Goal: Navigation & Orientation: Find specific page/section

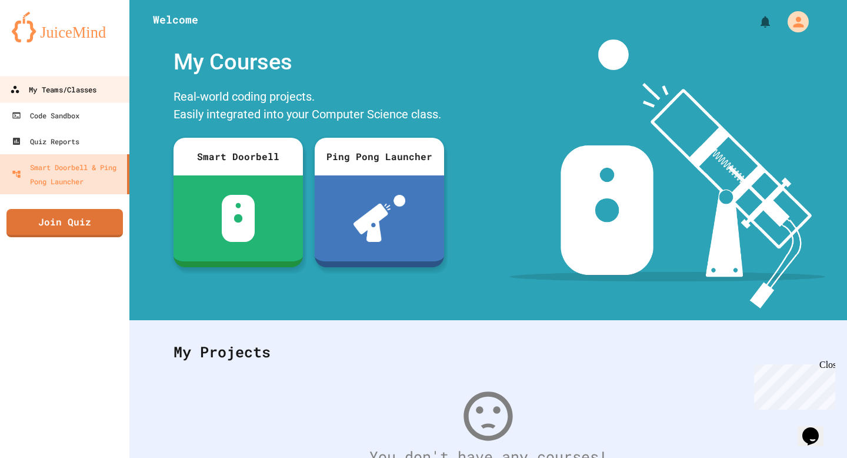
click at [58, 96] on div "My Teams/Classes" at bounding box center [53, 89] width 87 height 15
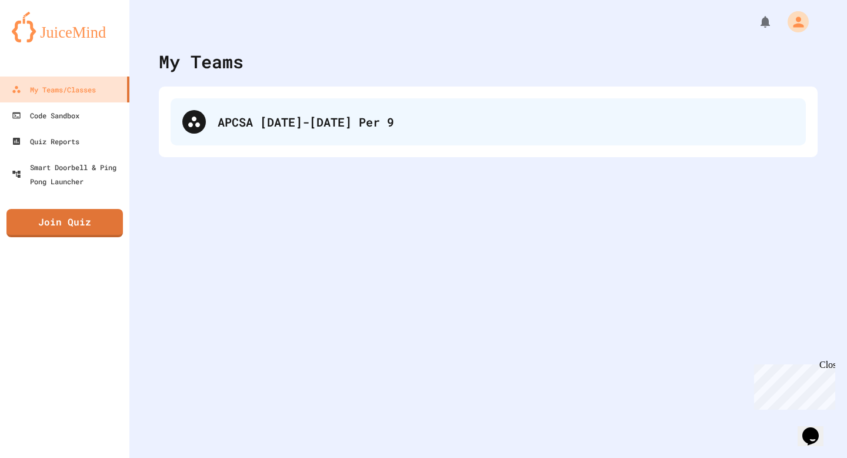
click at [254, 130] on div "APCSA [DATE]-[DATE] Per 9" at bounding box center [489, 121] width 636 height 47
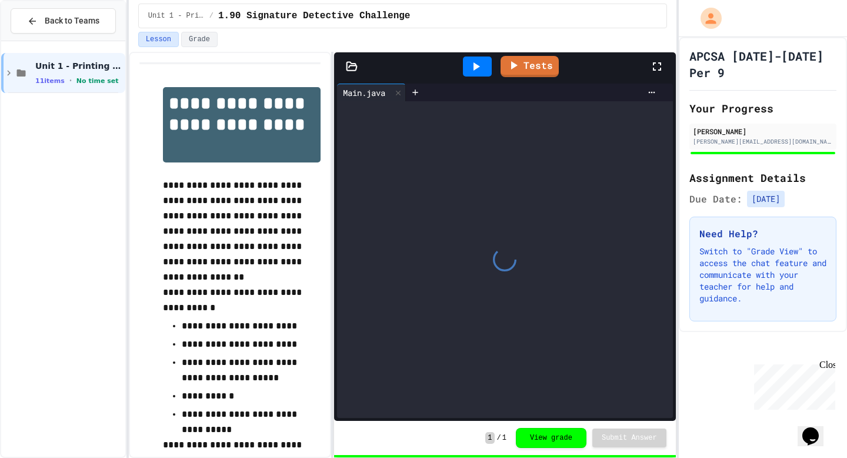
click at [67, 110] on div "Unit 1 - Printing & Primitive Types 11 items • No time set" at bounding box center [63, 249] width 124 height 406
